Goal: Task Accomplishment & Management: Manage account settings

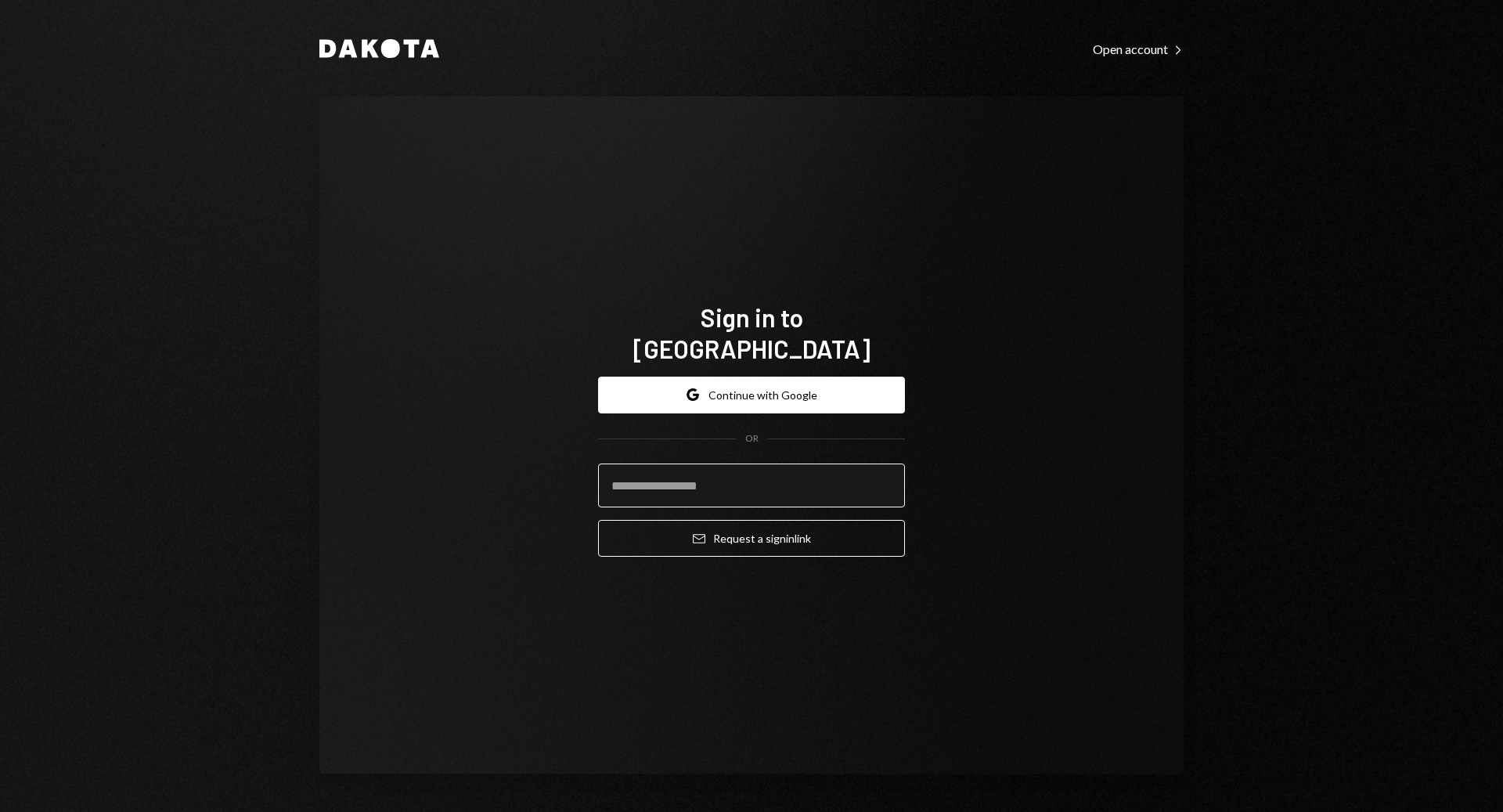
click at [684, 466] on input "email" at bounding box center [752, 485] width 307 height 44
type input "**********"
click at [598, 520] on button "Email Request a sign in link" at bounding box center [752, 538] width 307 height 37
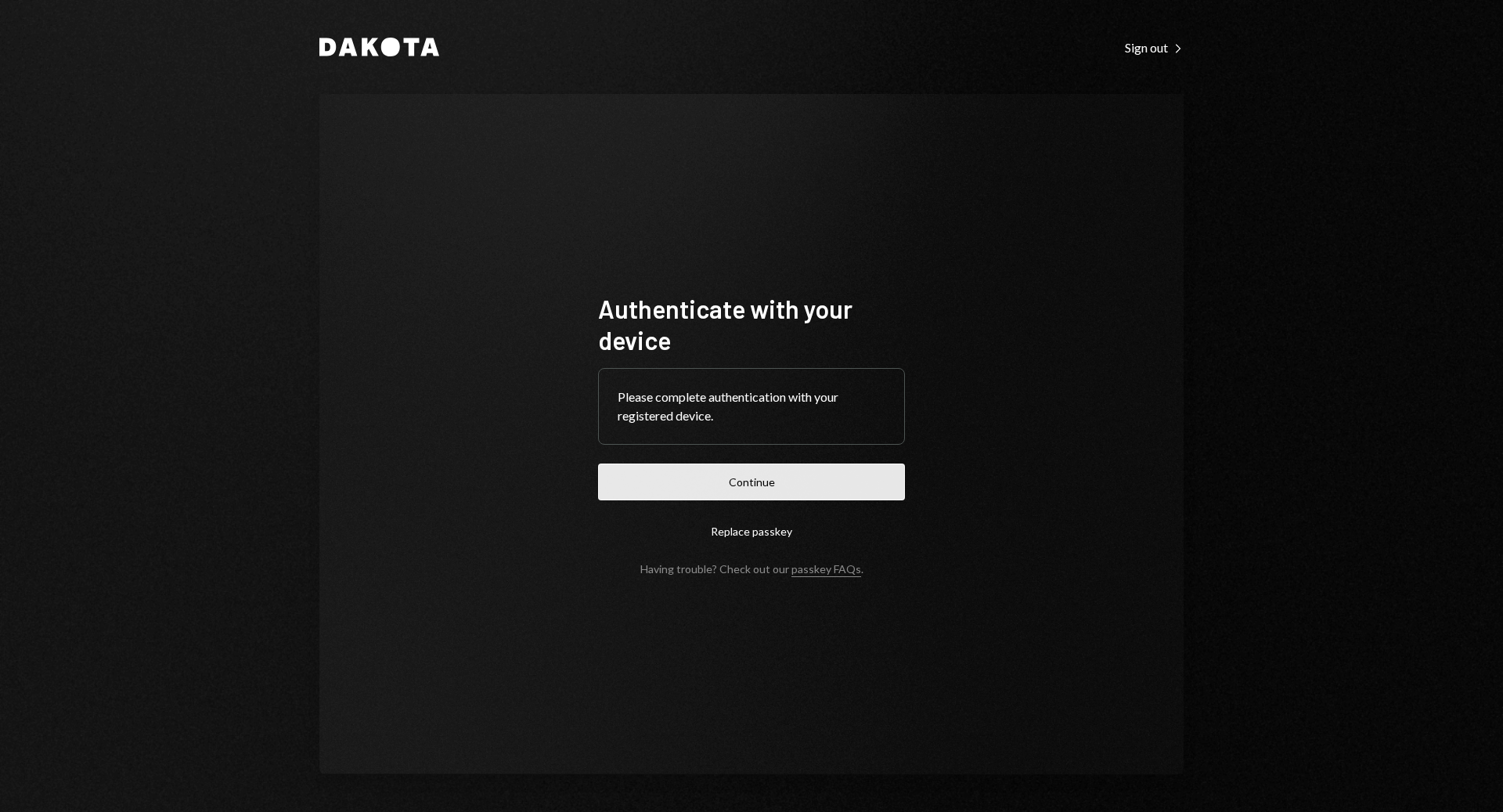
click at [733, 478] on button "Continue" at bounding box center [752, 482] width 307 height 37
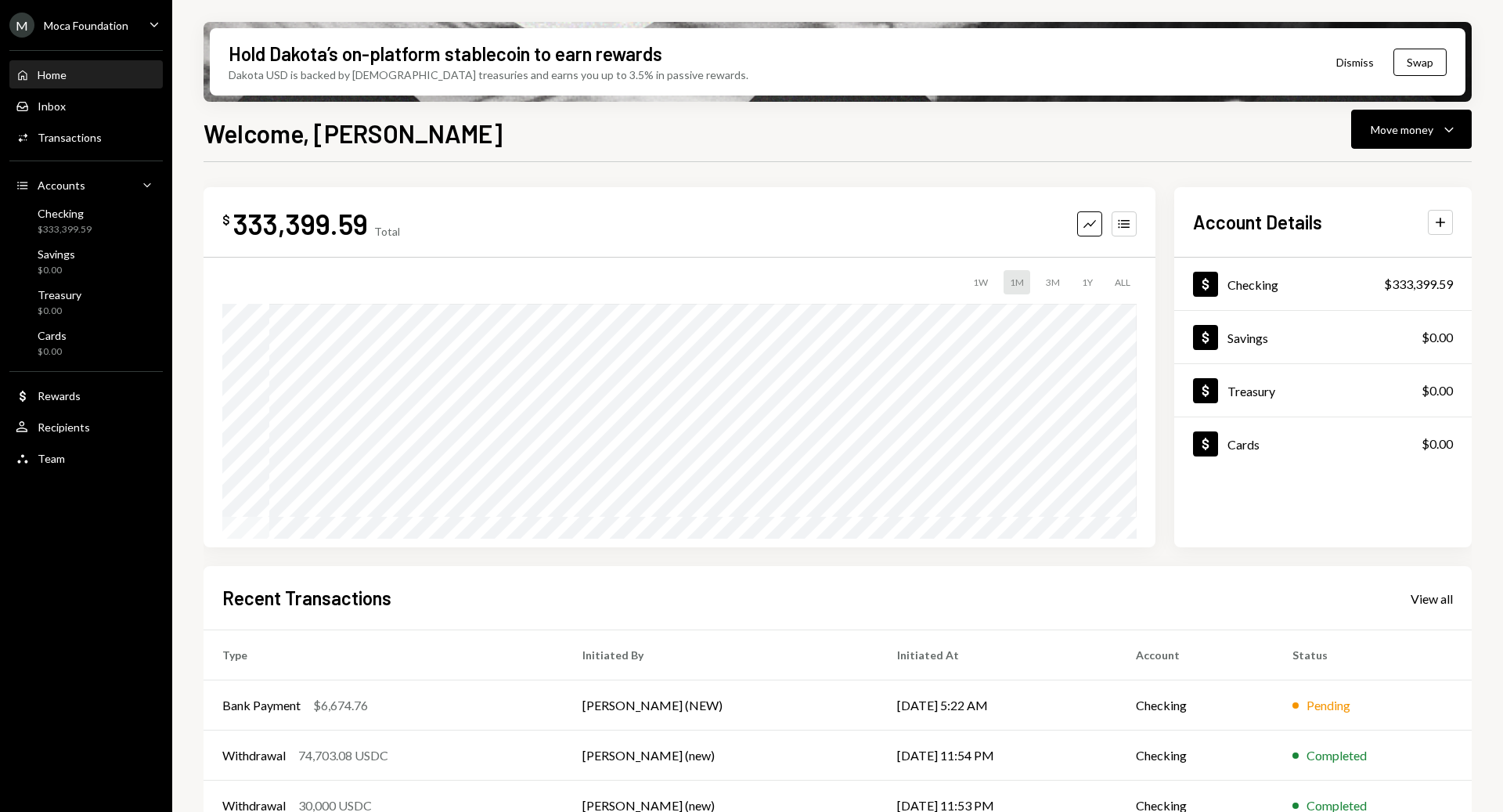
click at [145, 22] on div "M Moca Foundation Caret Down" at bounding box center [85, 25] width 172 height 25
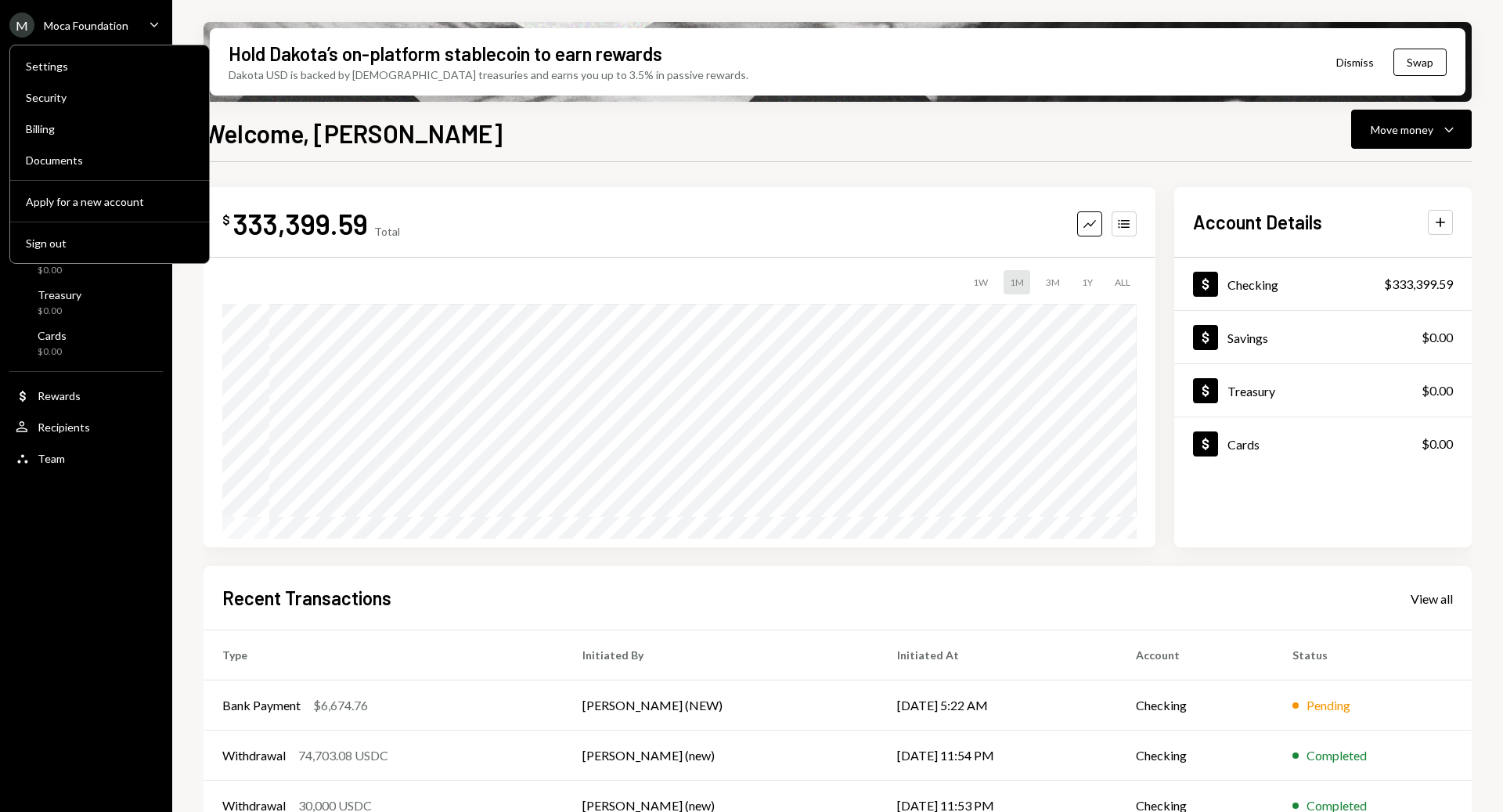
click at [191, 489] on div "Hold Dakota’s on-platform stablecoin to earn rewards Dakota USD is backed by U.…" at bounding box center [837, 406] width 1331 height 812
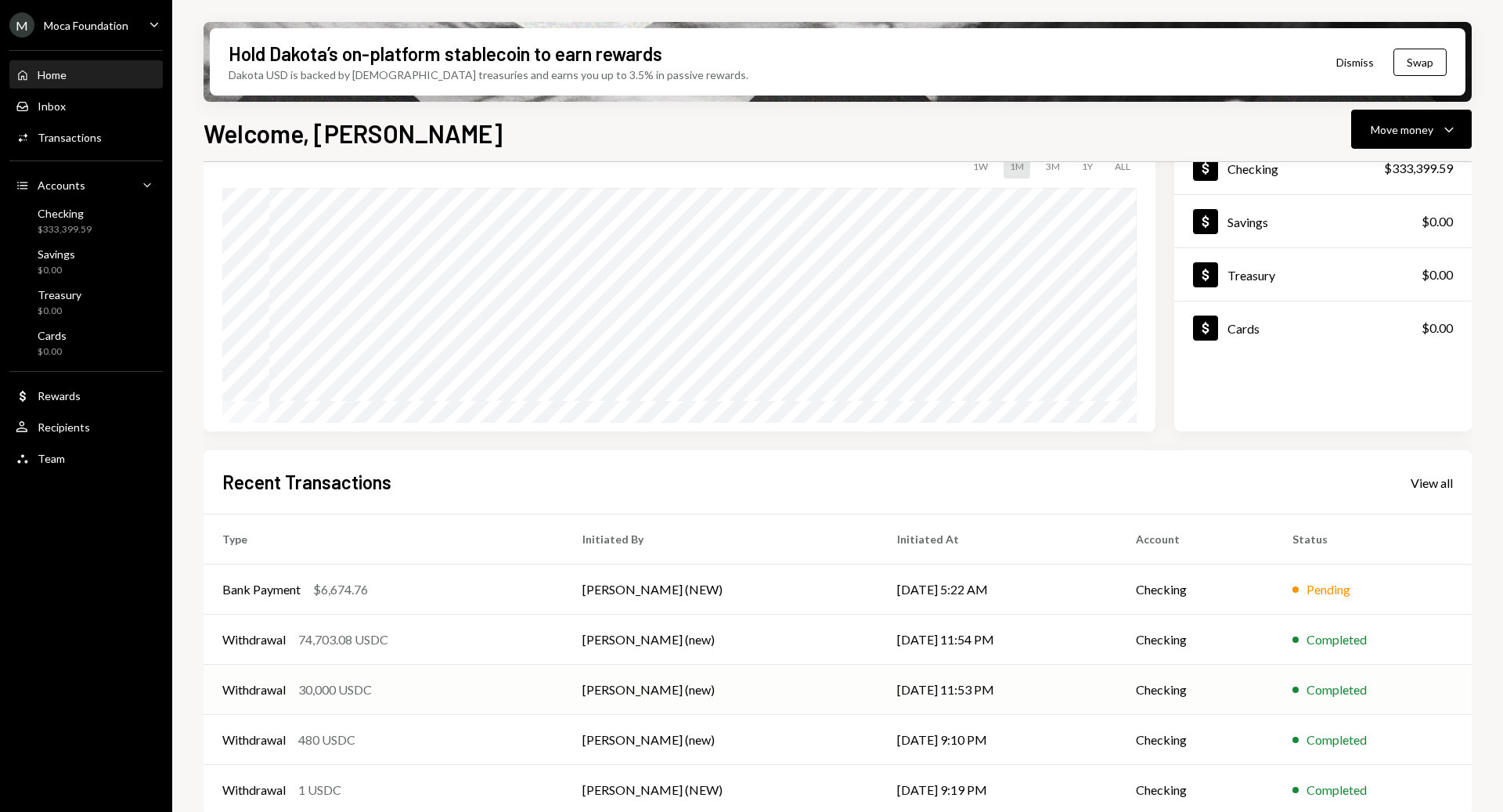
scroll to position [132, 0]
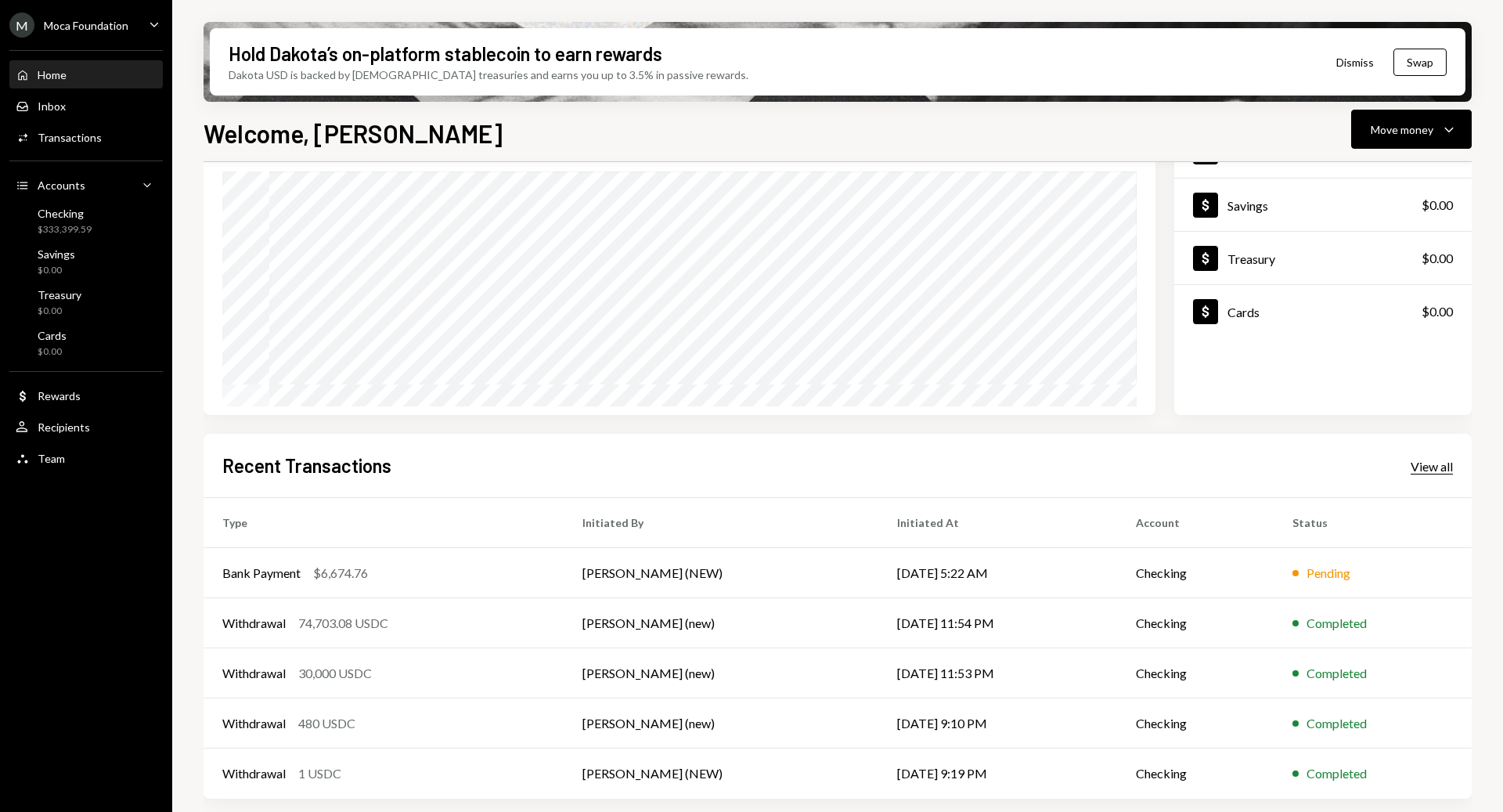
click at [1412, 470] on div "View all" at bounding box center [1432, 466] width 43 height 16
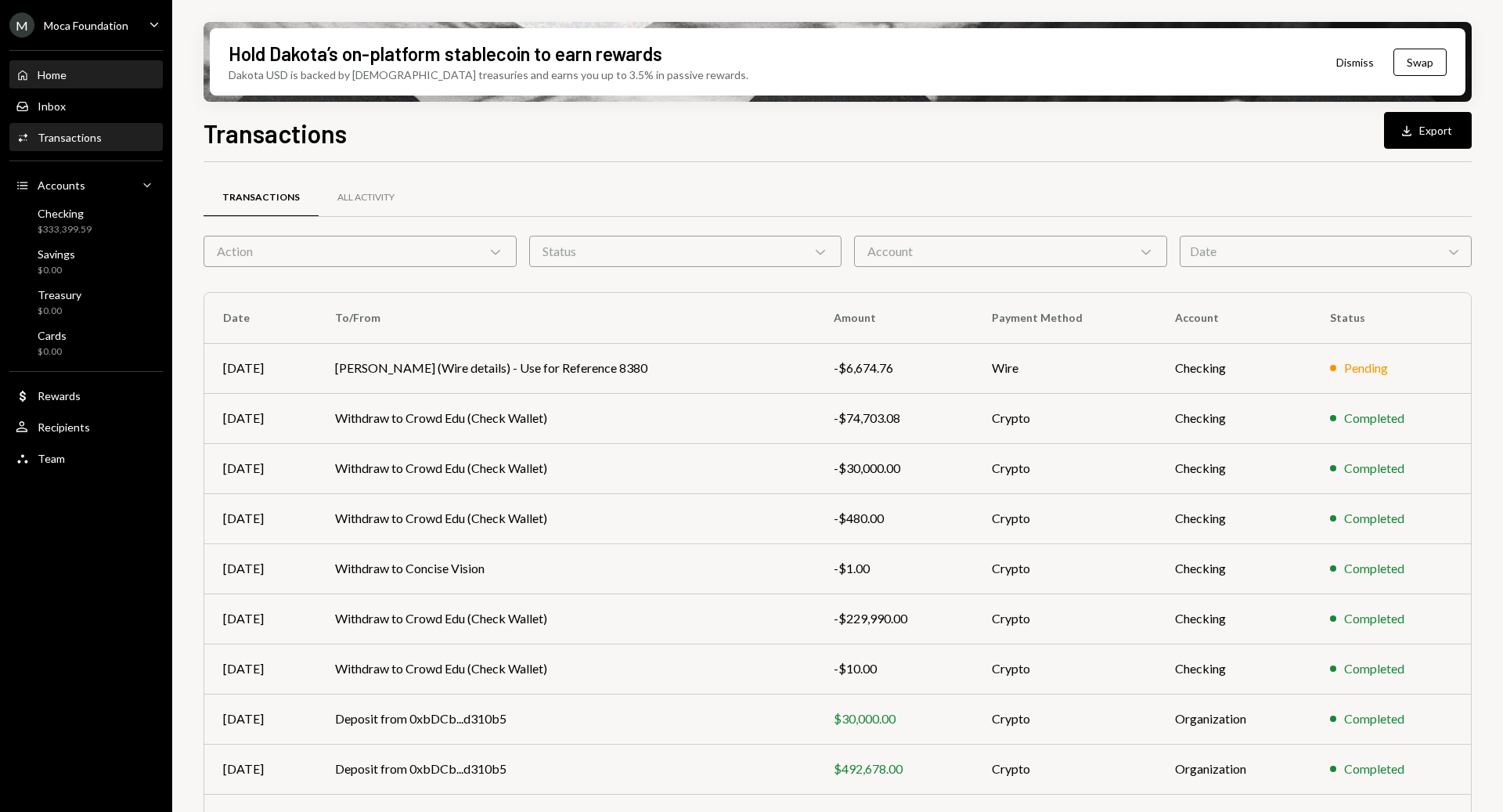
click at [51, 74] on div "Home" at bounding box center [52, 75] width 29 height 14
